Goal: Task Accomplishment & Management: Complete application form

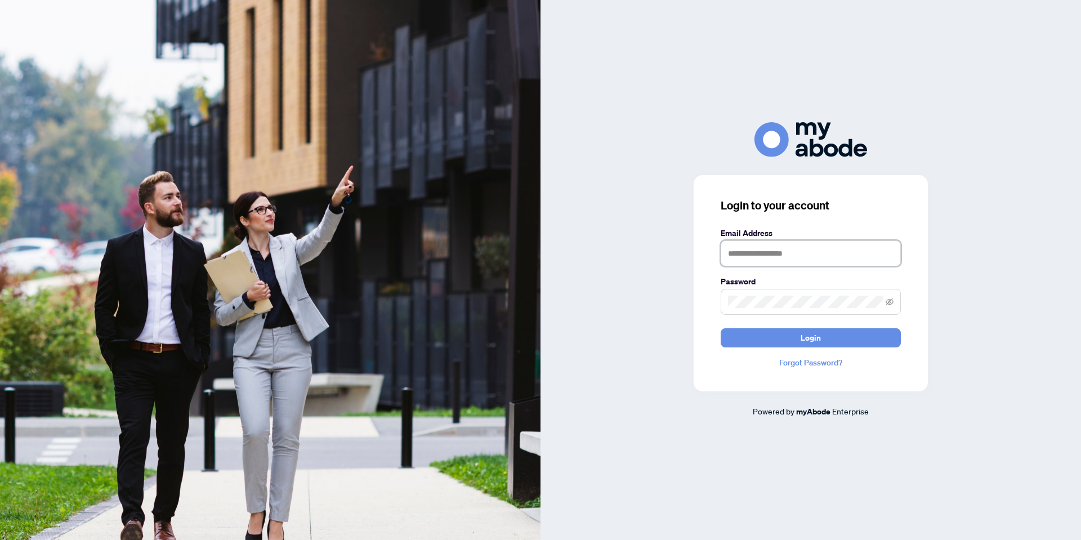
click at [746, 251] on input "text" at bounding box center [811, 253] width 180 height 26
type input "**********"
click at [721, 328] on button "Login" at bounding box center [811, 337] width 180 height 19
click at [889, 303] on icon "eye-invisible" at bounding box center [890, 302] width 8 height 8
click at [788, 341] on button "Login" at bounding box center [811, 337] width 180 height 19
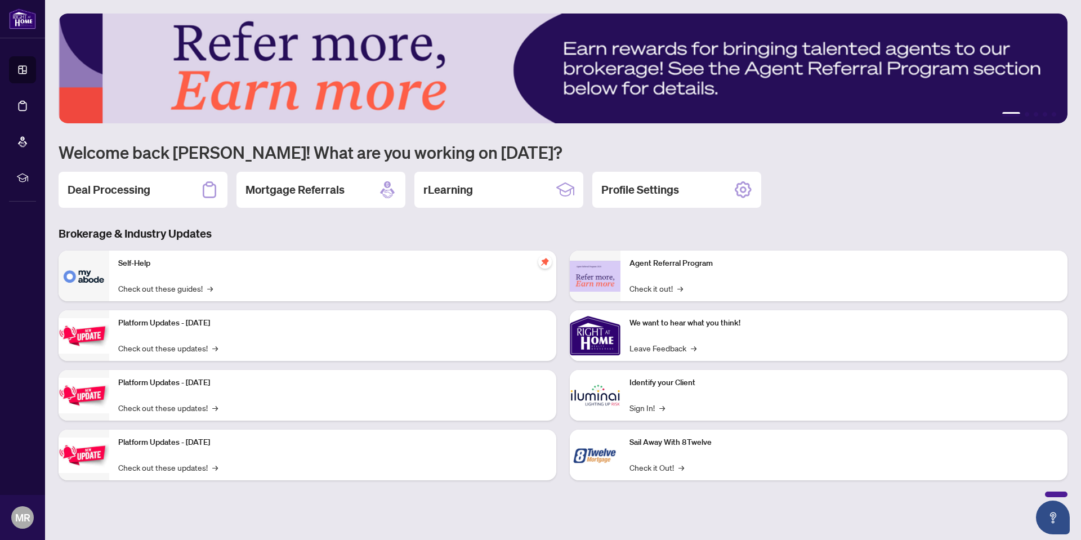
click at [123, 198] on div "Deal Processing" at bounding box center [143, 190] width 169 height 36
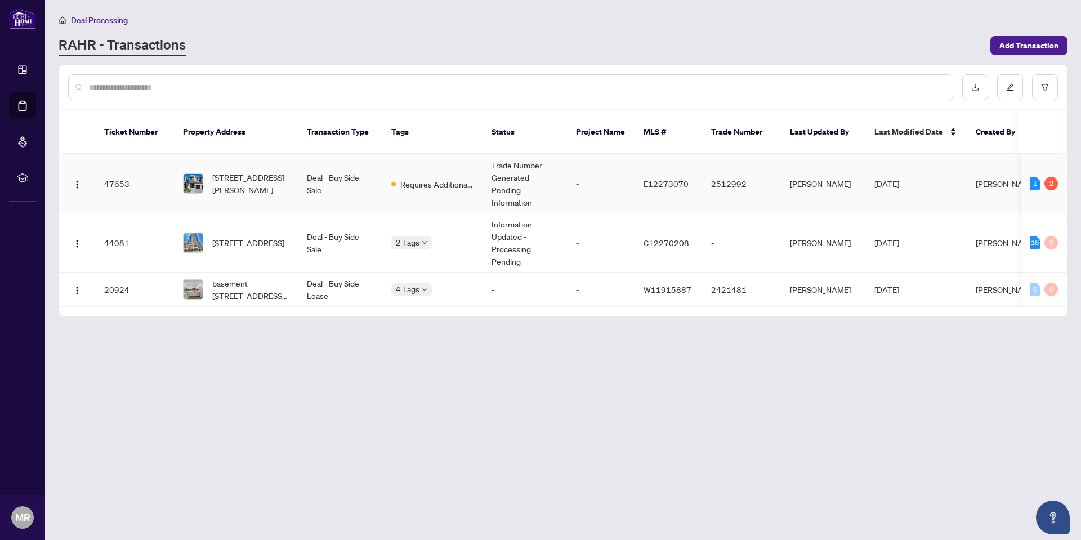
click at [468, 161] on td "Requires Additional Docs" at bounding box center [432, 183] width 100 height 59
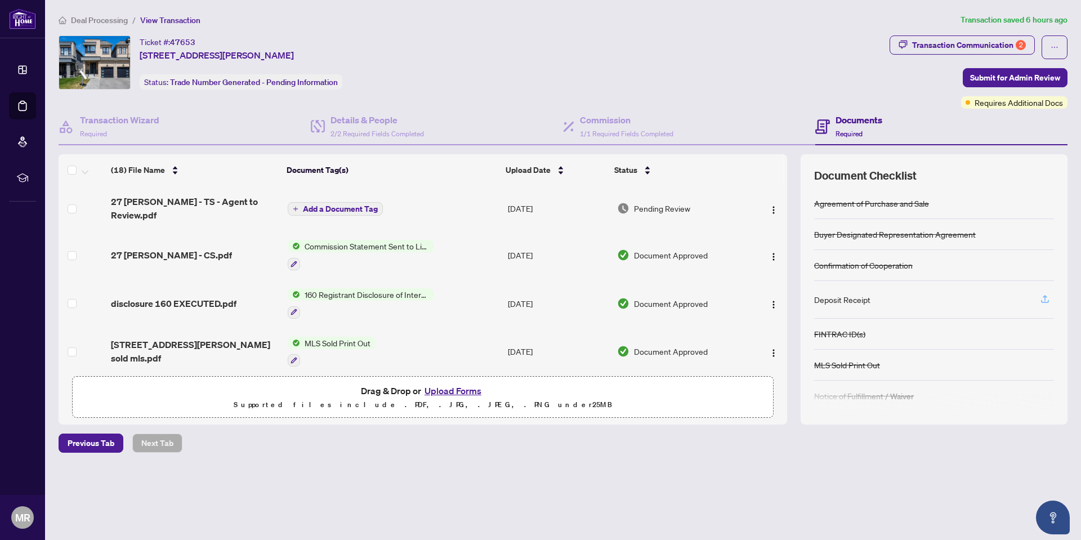
click at [1042, 296] on icon "button" at bounding box center [1045, 299] width 10 height 10
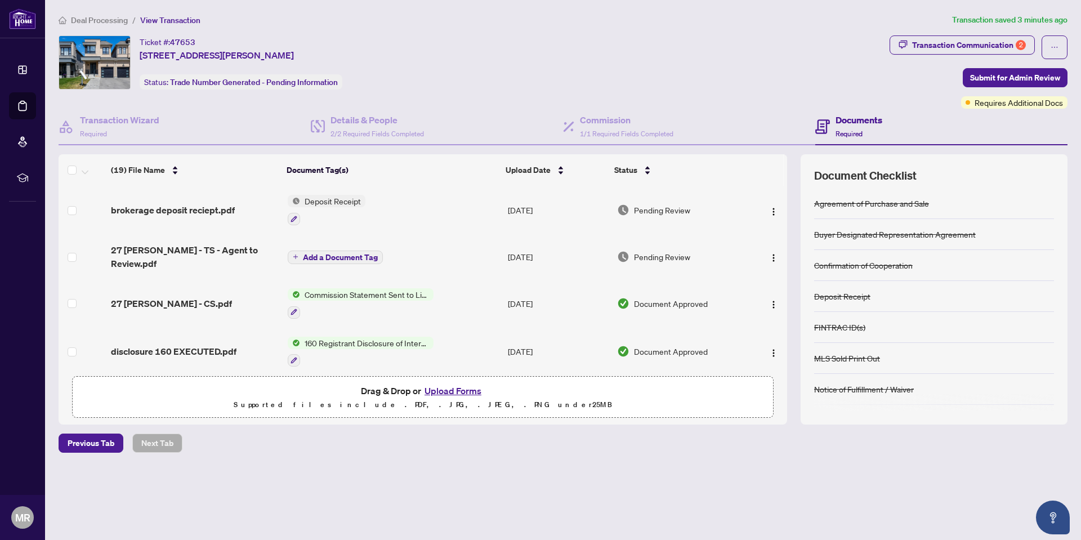
scroll to position [128, 0]
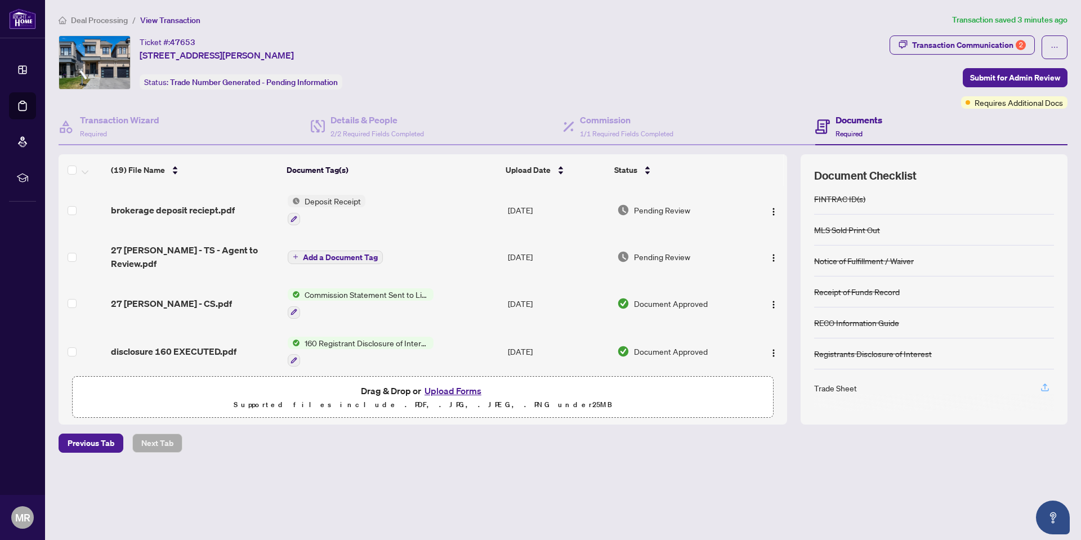
click at [1043, 387] on icon "button" at bounding box center [1045, 387] width 10 height 10
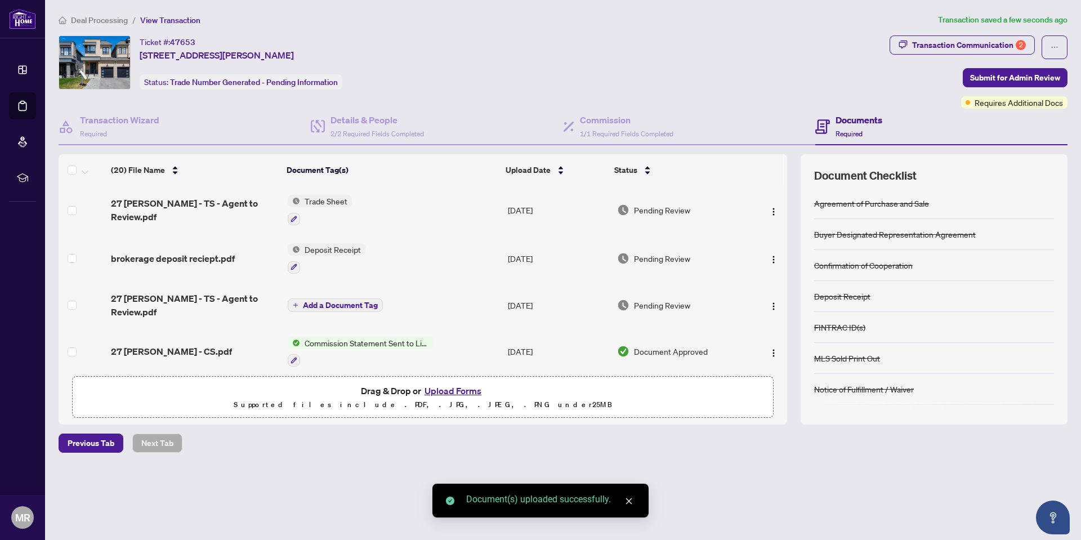
scroll to position [0, 0]
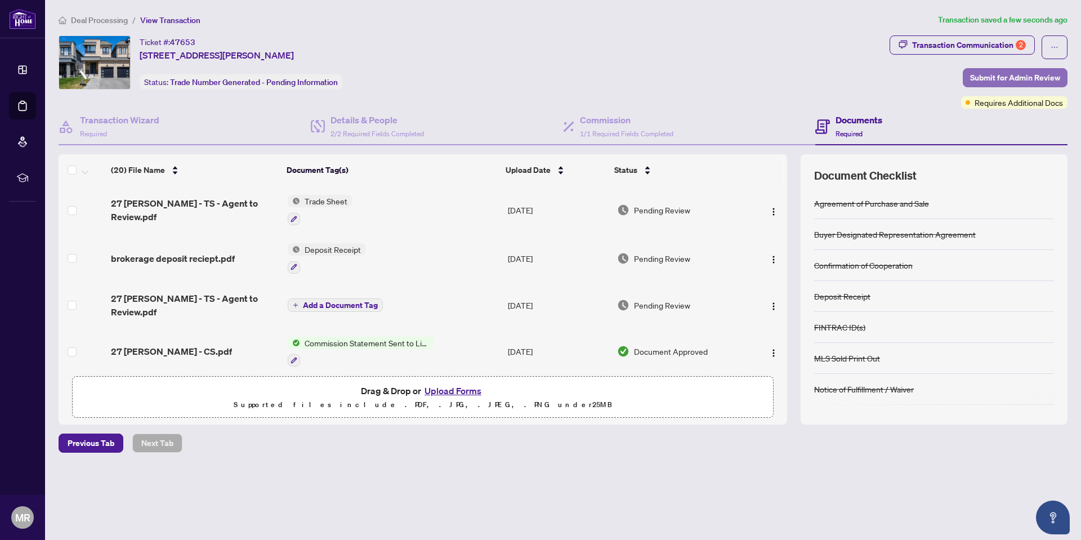
click at [1019, 79] on span "Submit for Admin Review" at bounding box center [1015, 78] width 90 height 18
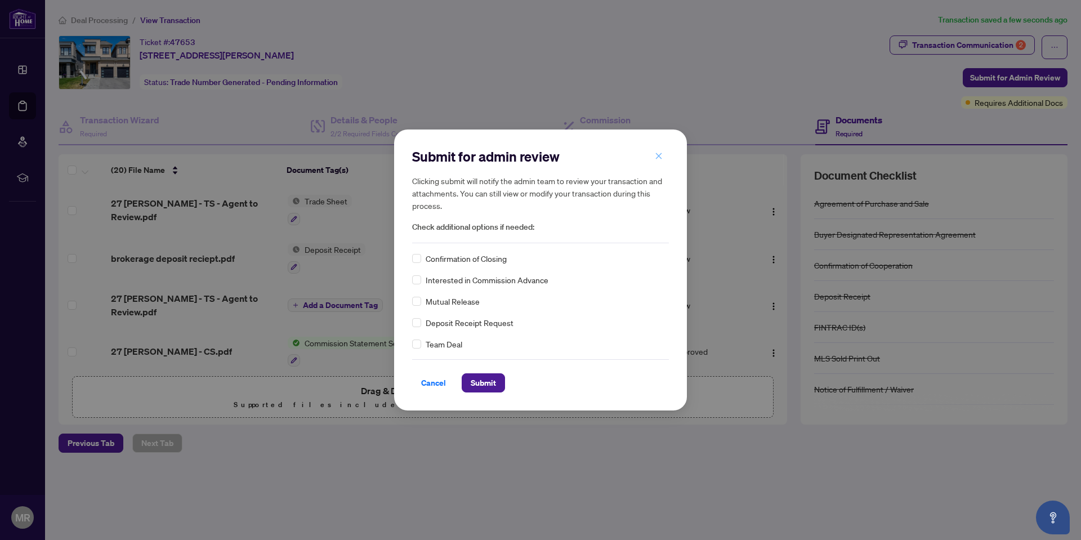
click at [660, 153] on icon "close" at bounding box center [659, 156] width 8 height 8
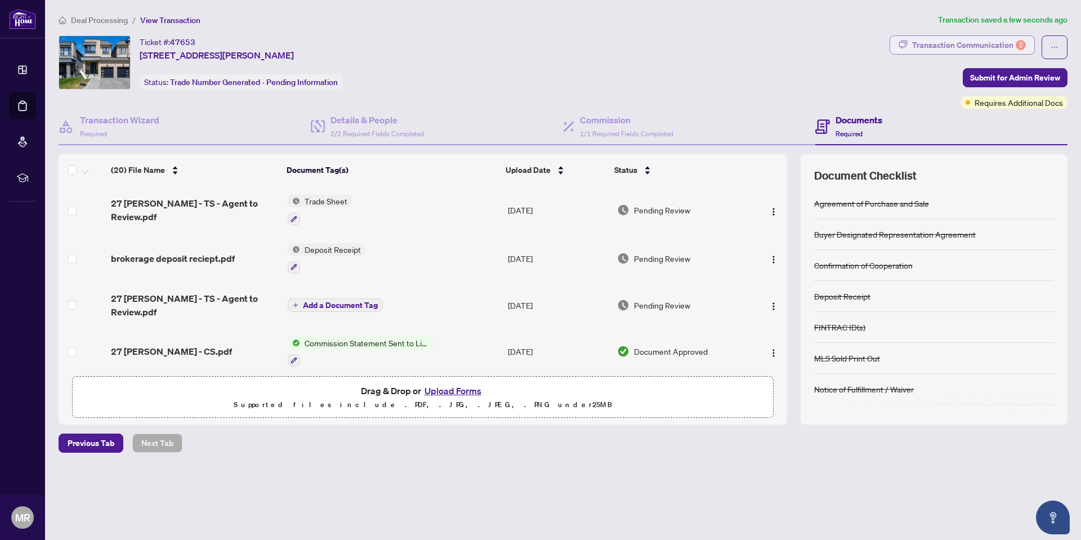
click at [949, 41] on div "Transaction Communication 2" at bounding box center [969, 45] width 114 height 18
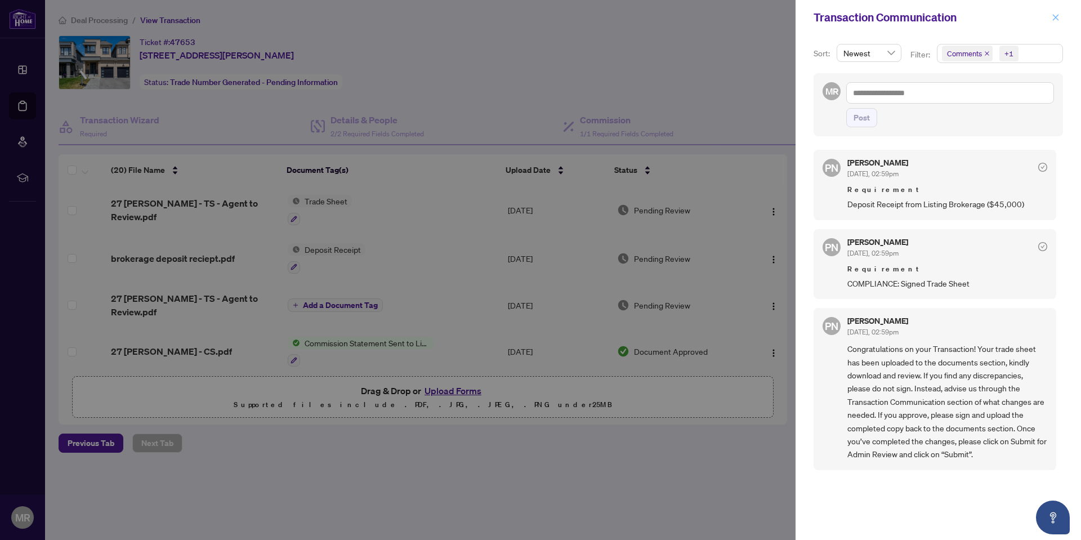
click at [1058, 20] on icon "close" at bounding box center [1056, 17] width 6 height 6
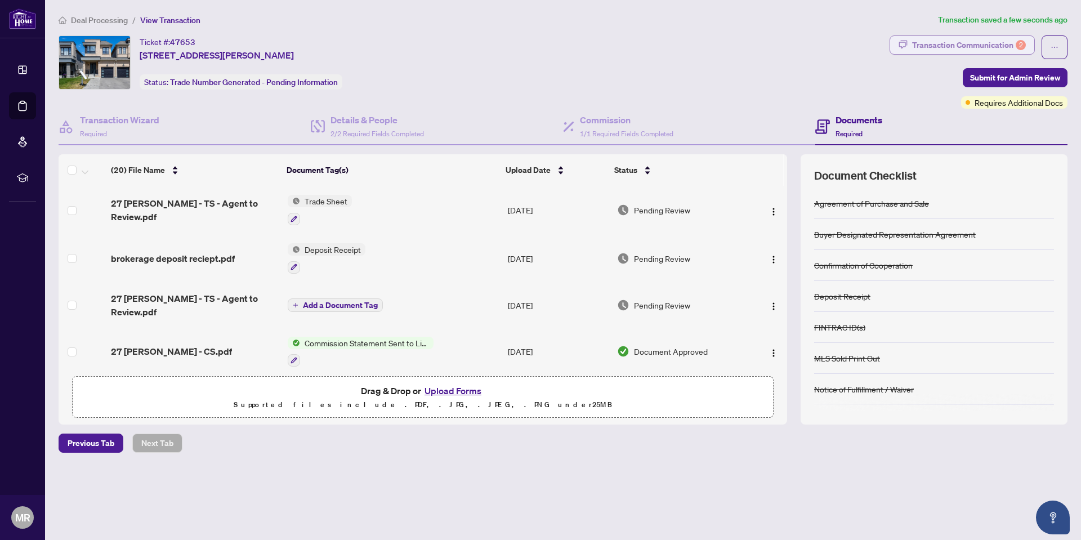
click at [986, 45] on div "Transaction Communication 2" at bounding box center [969, 45] width 114 height 18
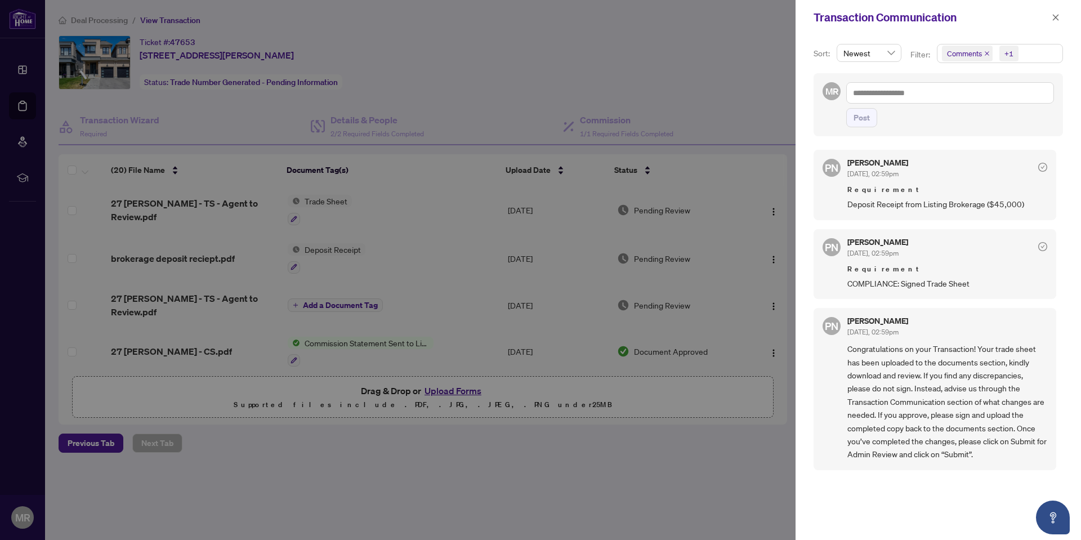
click at [920, 183] on div "Paula Nguyen Aug/19/2025, 02:59pm Requirement Deposit Receipt from Listing Brok…" at bounding box center [947, 185] width 200 height 52
click at [906, 246] on div "Paula Nguyen Aug/19/2025, 02:59pm" at bounding box center [877, 248] width 61 height 21
click at [899, 331] on span "Aug/19/2025, 02:59pm" at bounding box center [872, 332] width 51 height 8
click at [888, 51] on span "Newest" at bounding box center [868, 52] width 51 height 17
click at [912, 29] on div "Transaction Communication" at bounding box center [938, 17] width 285 height 35
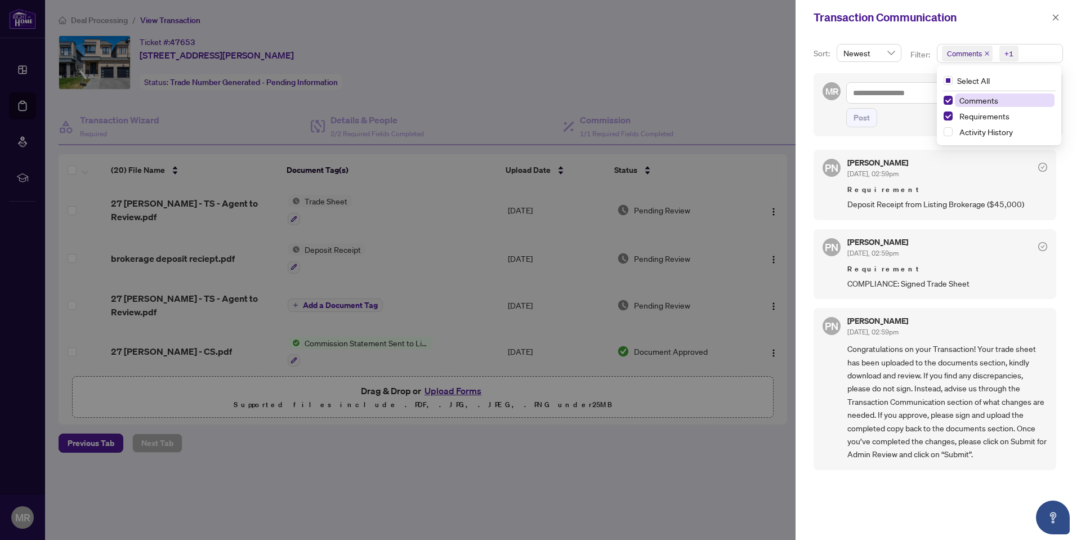
click at [1008, 54] on div "+1" at bounding box center [1009, 53] width 9 height 11
click at [1052, 16] on icon "close" at bounding box center [1056, 18] width 8 height 8
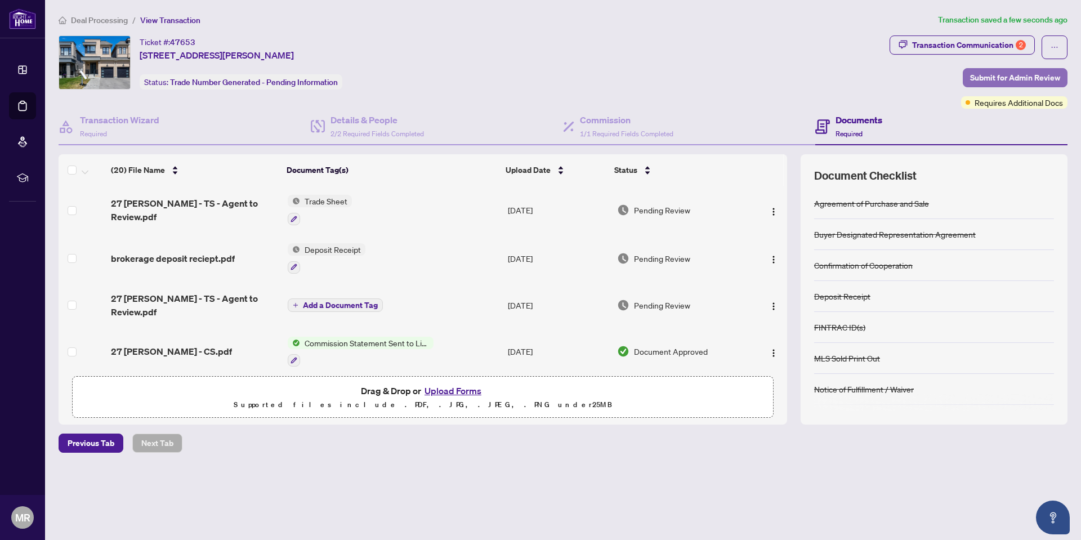
click at [1010, 78] on span "Submit for Admin Review" at bounding box center [1015, 78] width 90 height 18
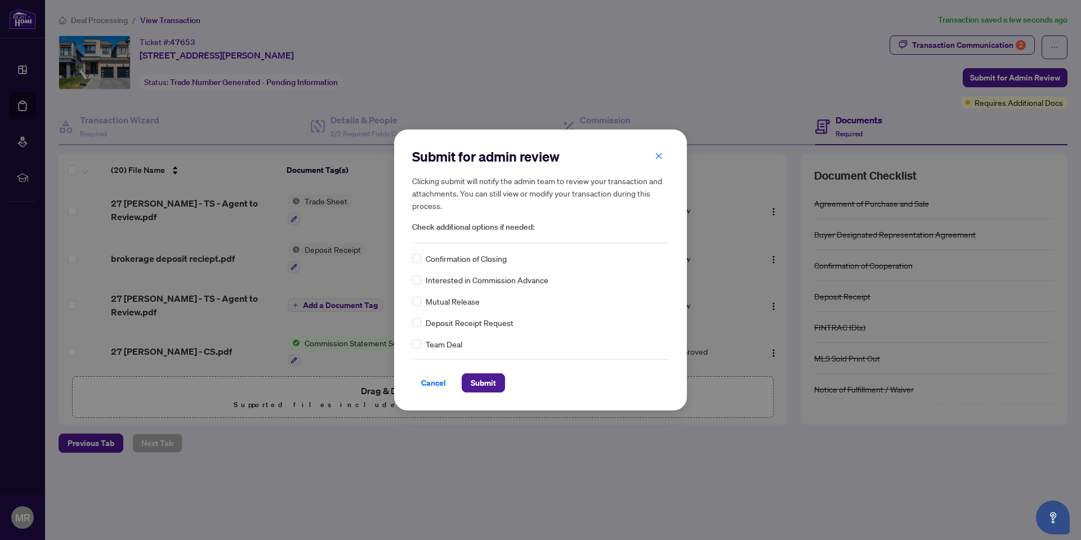
click at [519, 226] on span "Check additional options if needed:" at bounding box center [540, 227] width 257 height 13
click at [486, 384] on span "Submit" at bounding box center [483, 383] width 25 height 18
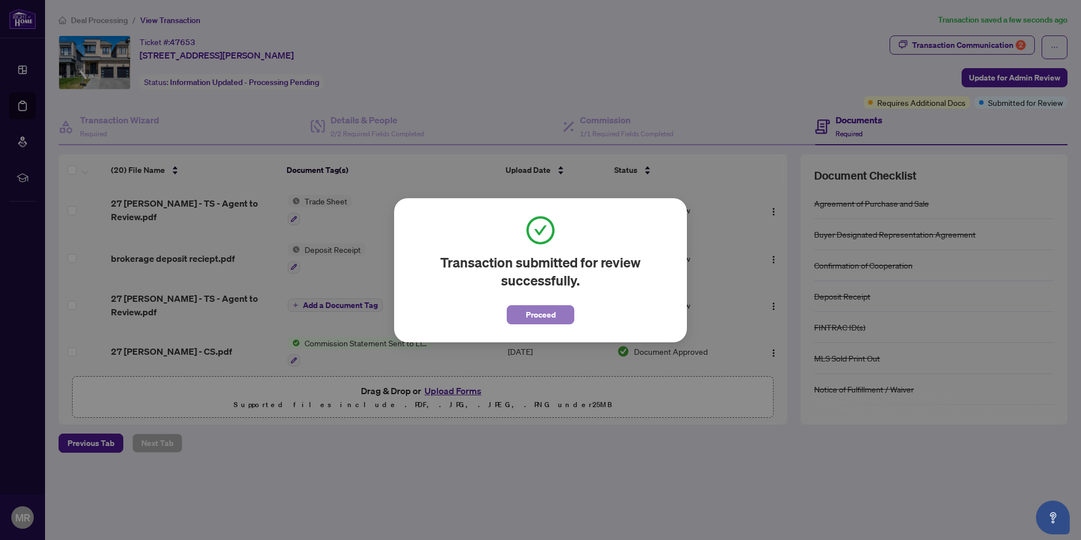
click at [541, 315] on span "Proceed" at bounding box center [541, 315] width 30 height 18
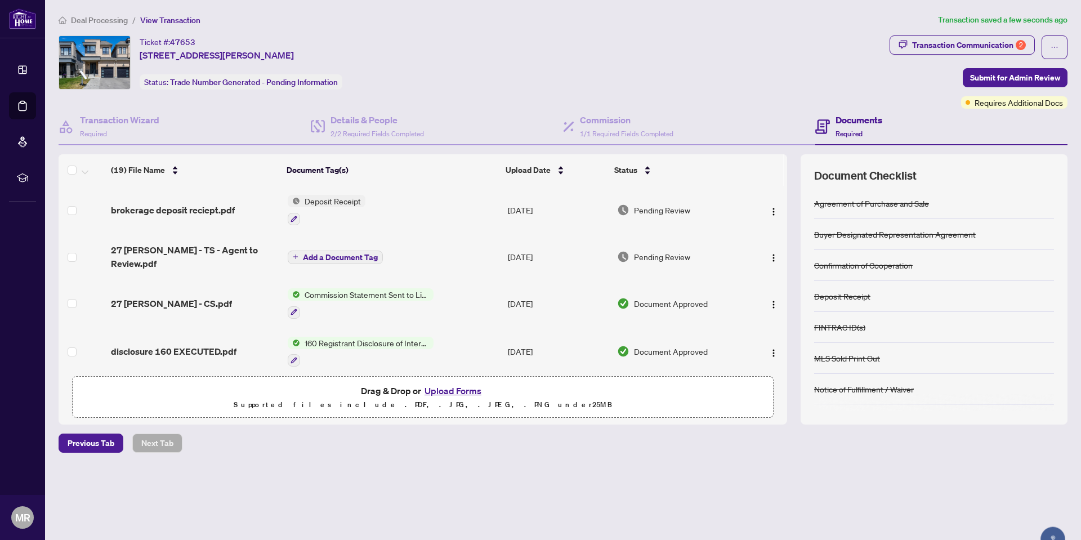
scroll to position [128, 0]
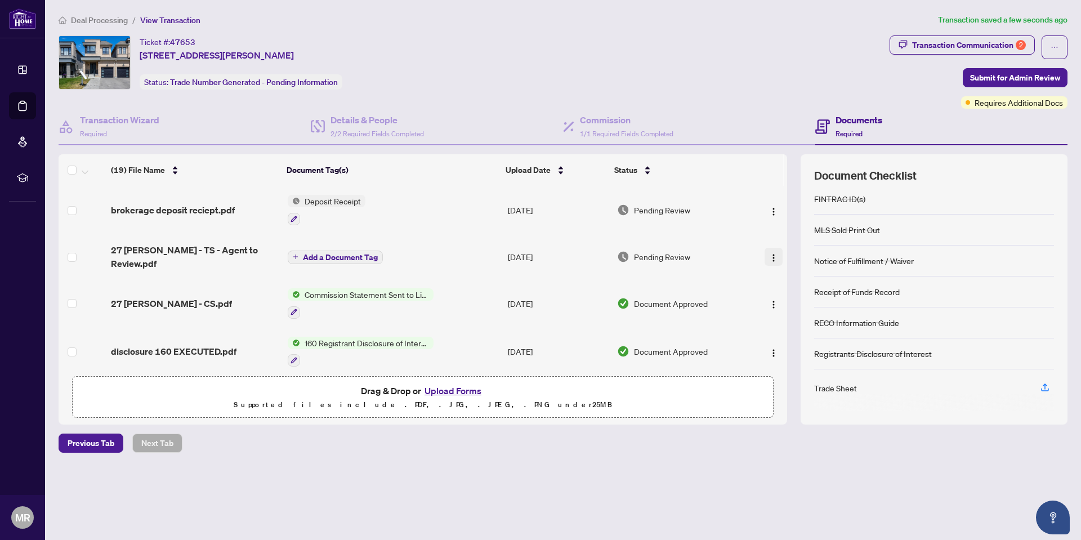
click at [770, 253] on img "button" at bounding box center [773, 257] width 9 height 9
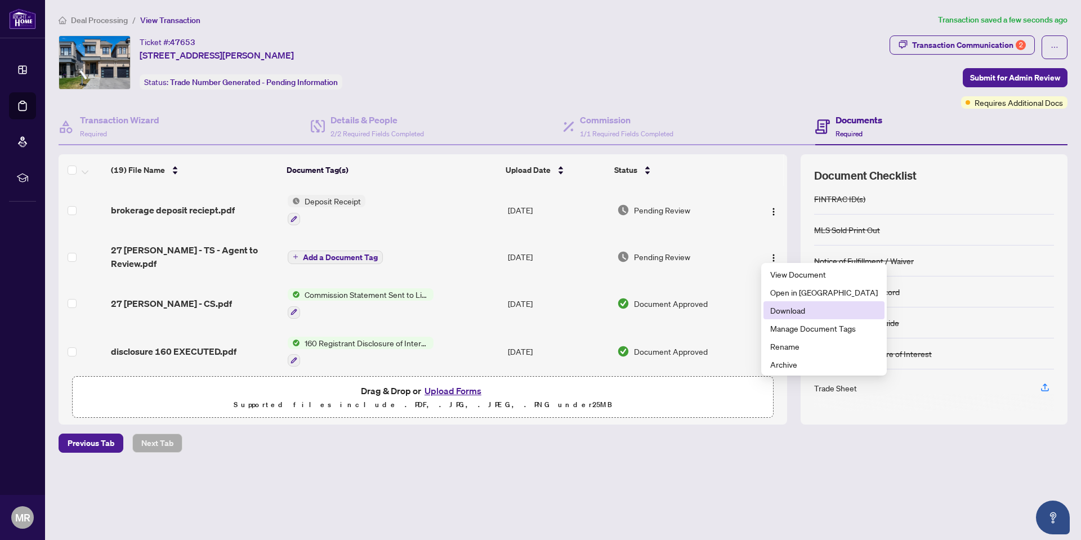
click at [775, 309] on span "Download" at bounding box center [824, 310] width 108 height 12
